Goal: Task Accomplishment & Management: Manage account settings

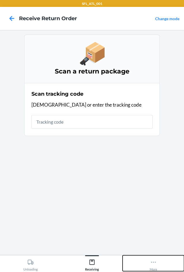
click at [153, 266] on div "More" at bounding box center [152, 263] width 7 height 14
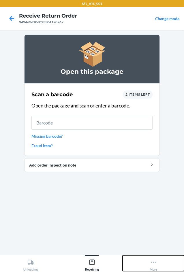
click at [146, 262] on button "More" at bounding box center [152, 263] width 61 height 16
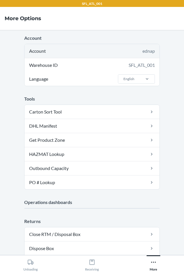
click at [146, 52] on div "ednap" at bounding box center [148, 50] width 12 height 7
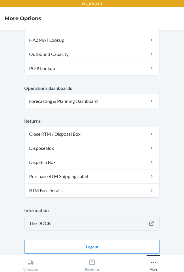
scroll to position [117, 0]
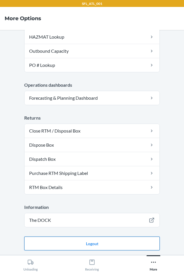
click at [57, 242] on button "Logout" at bounding box center [91, 243] width 135 height 14
